Goal: Transaction & Acquisition: Purchase product/service

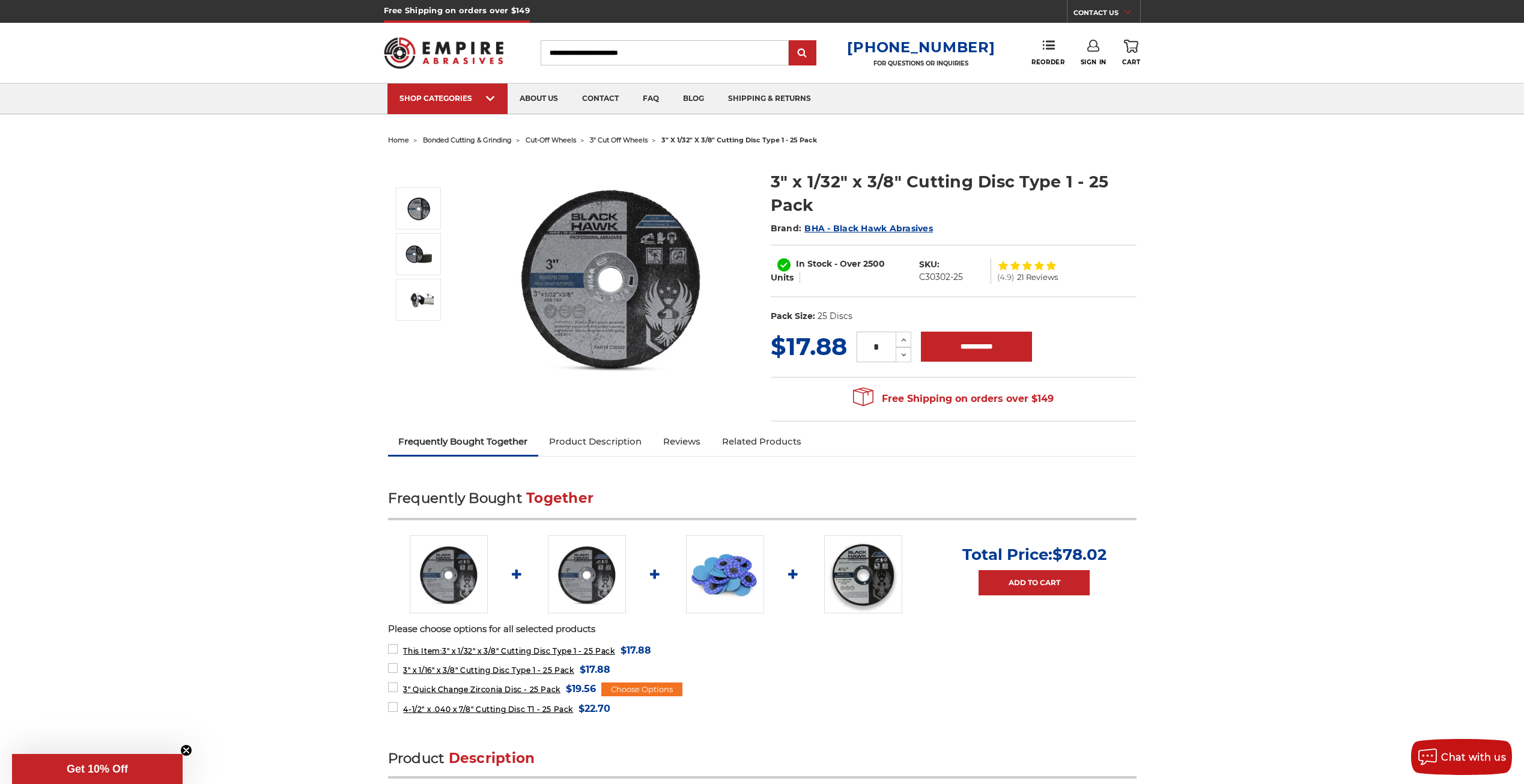
click at [630, 142] on span "3" cut off wheels" at bounding box center [618, 140] width 58 height 8
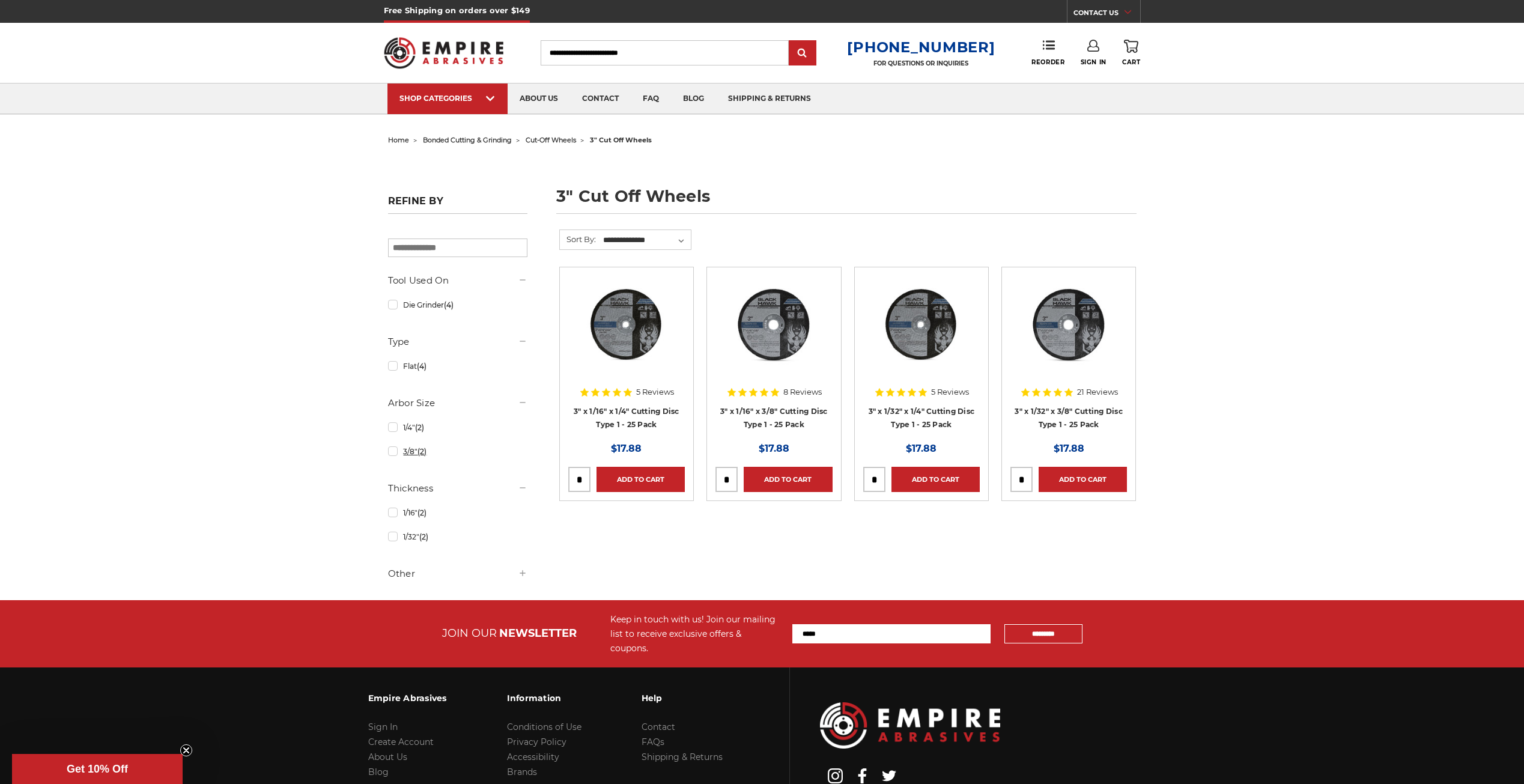
click at [393, 455] on link "3/8" (2)" at bounding box center [457, 451] width 140 height 21
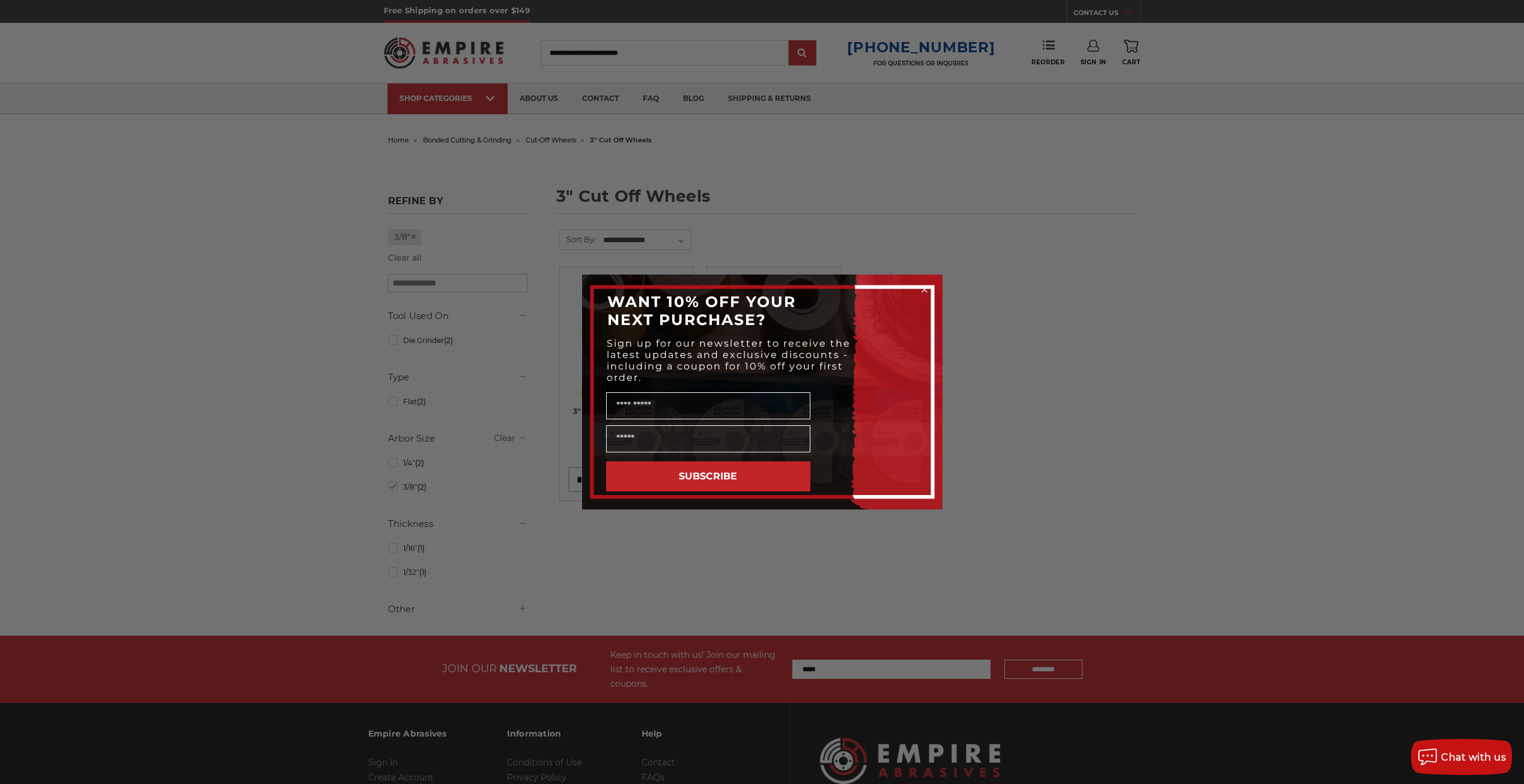
click at [1054, 307] on div "Close dialog WANT 10% OFF YOUR NEXT PURCHASE? Sign up for our newsletter to rec…" at bounding box center [762, 392] width 1524 height 784
click at [926, 287] on icon "Close dialog" at bounding box center [924, 289] width 5 height 5
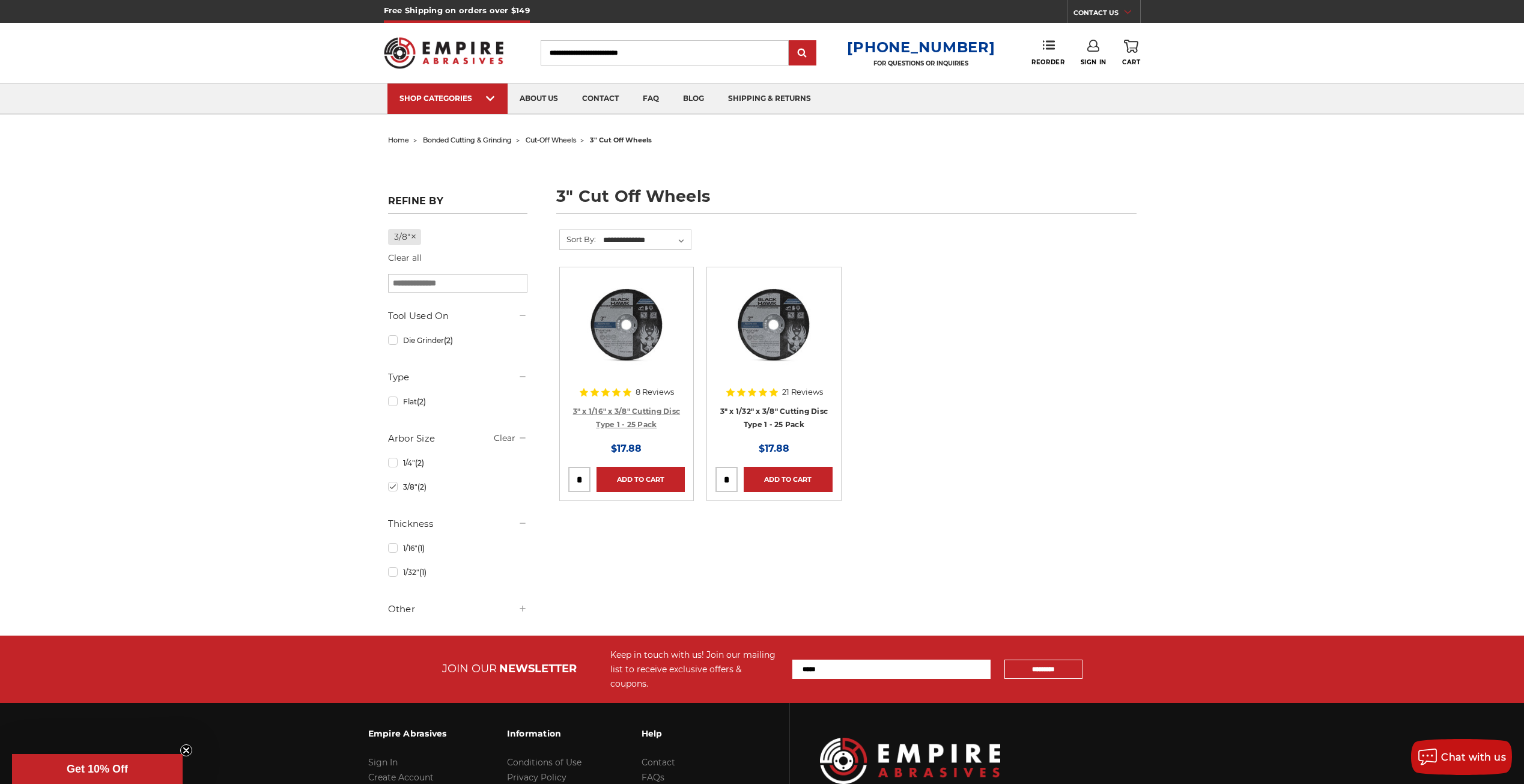
click at [655, 411] on link "3" x 1/16" x 3/8" Cutting Disc Type 1 - 25 Pack" at bounding box center [627, 418] width 108 height 23
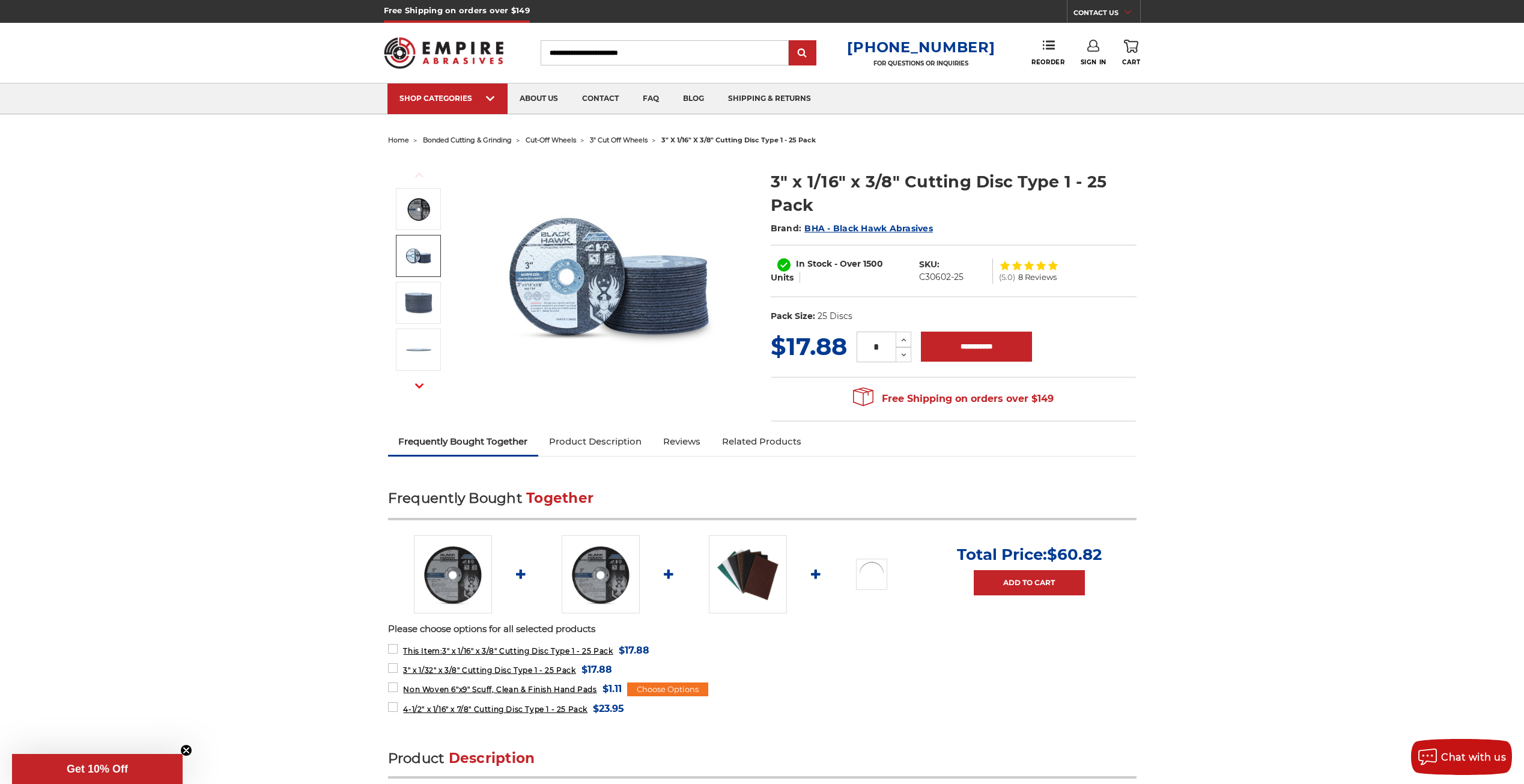
click at [414, 253] on img at bounding box center [418, 256] width 30 height 30
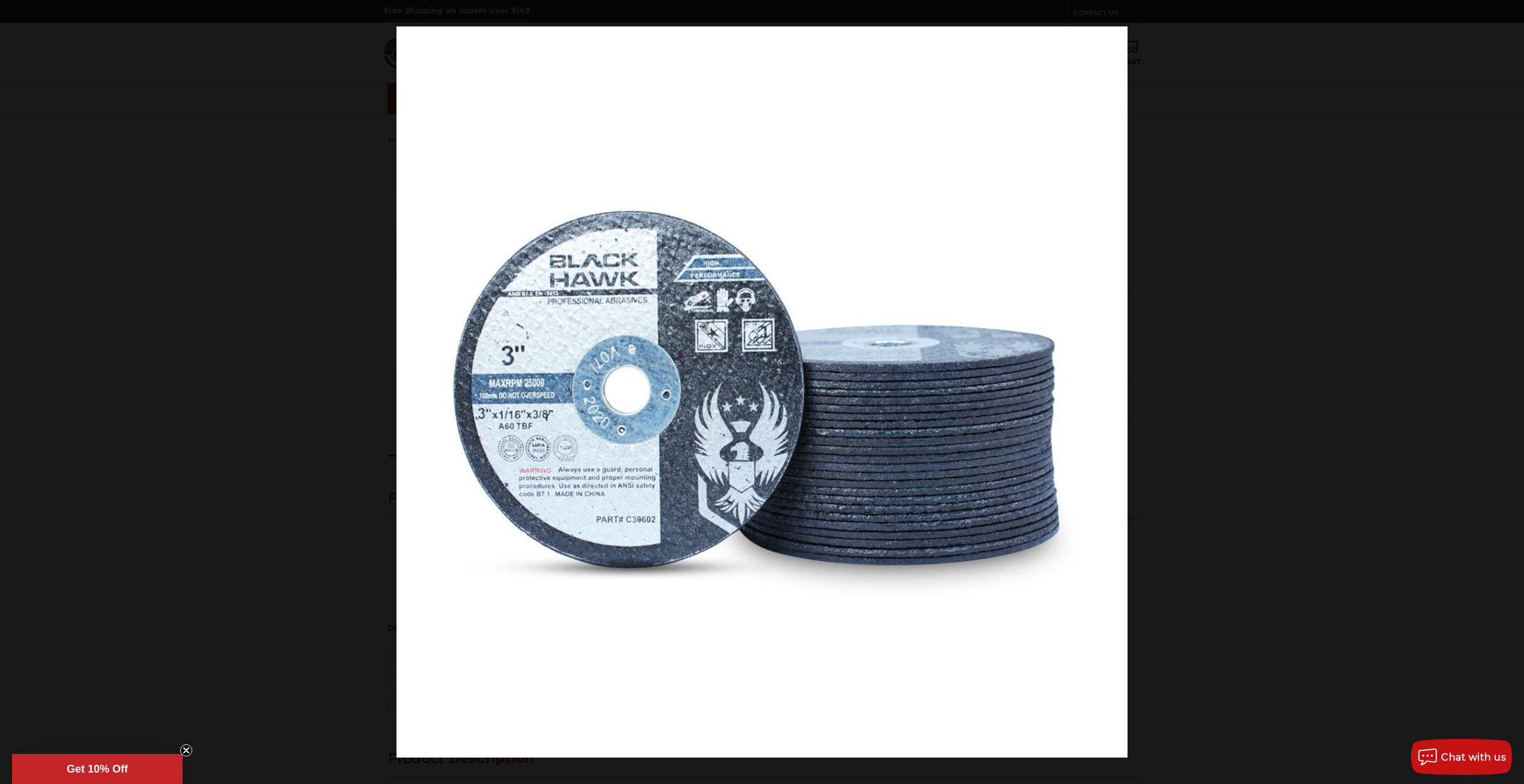
click at [1278, 308] on div at bounding box center [1158, 418] width 1524 height 784
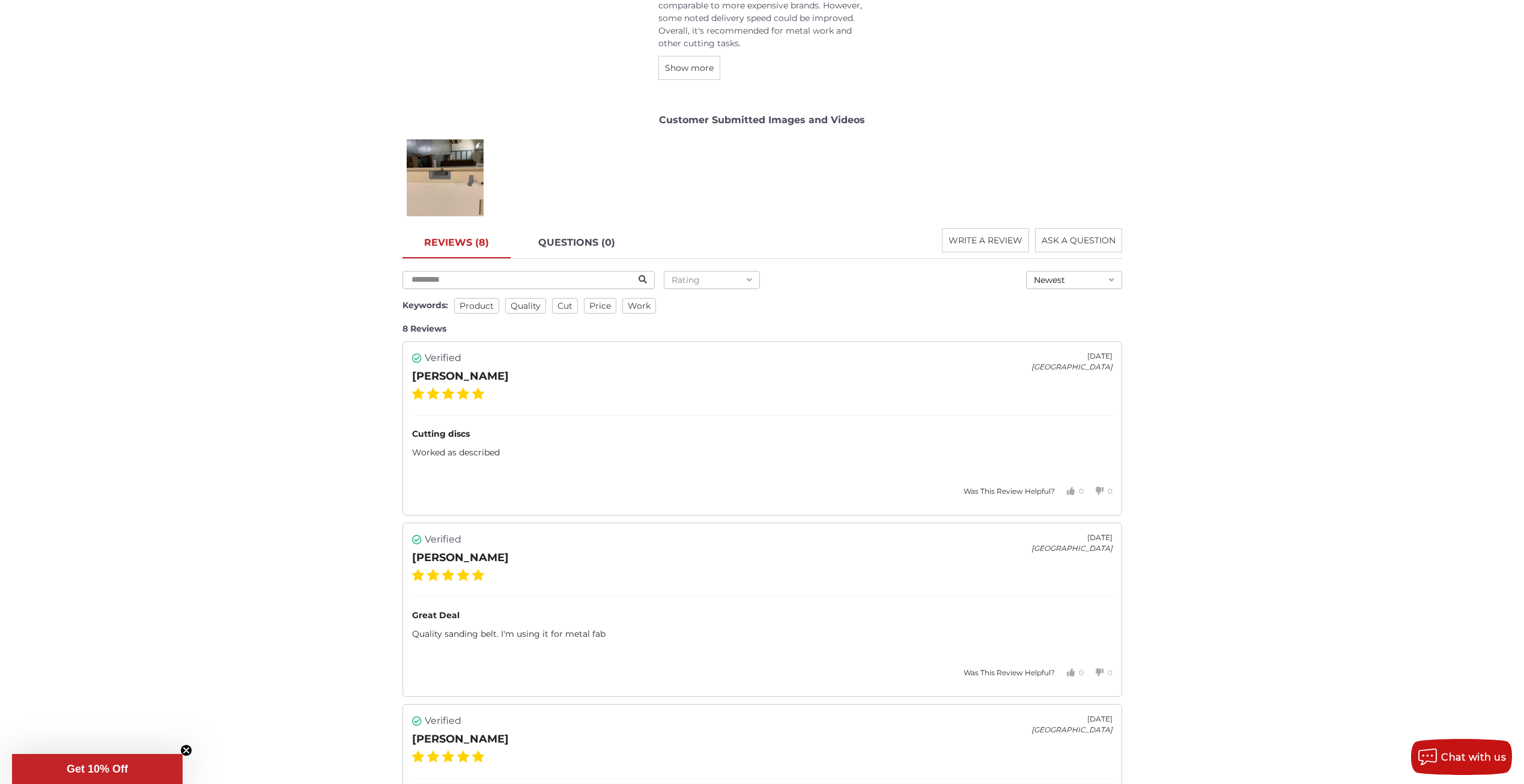
scroll to position [1265, 0]
